Goal: Task Accomplishment & Management: Manage account settings

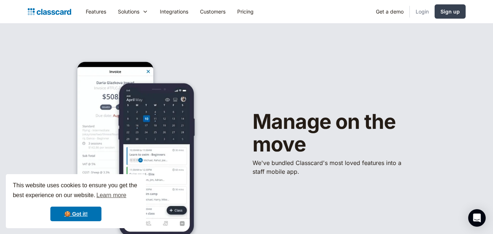
click at [420, 14] on link "Login" at bounding box center [422, 11] width 25 height 16
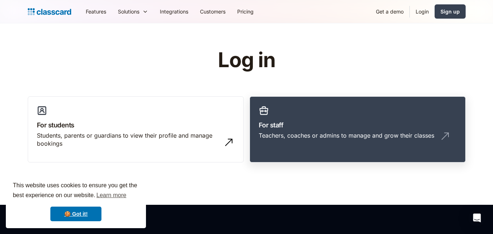
click at [273, 116] on link "For staff Teachers, coaches or admins to manage and grow their classes" at bounding box center [358, 129] width 216 height 66
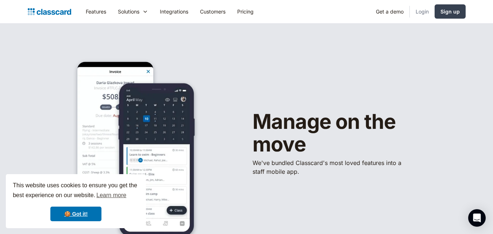
click at [424, 14] on link "Login" at bounding box center [422, 11] width 25 height 16
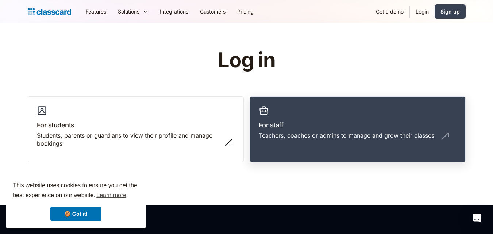
click at [343, 125] on h3 "For staff" at bounding box center [358, 125] width 198 height 10
